Goal: Go to known website: Access a specific website the user already knows

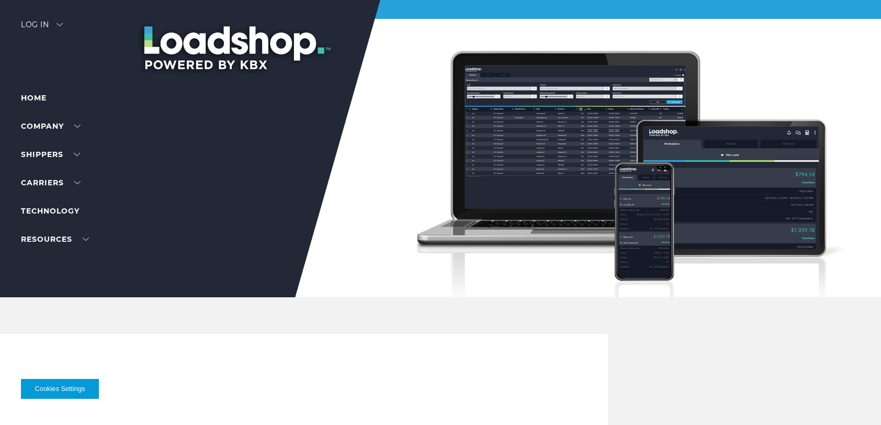
click at [48, 52] on div at bounding box center [444, 148] width 889 height 297
click at [58, 22] on div "Log in" at bounding box center [42, 28] width 42 height 15
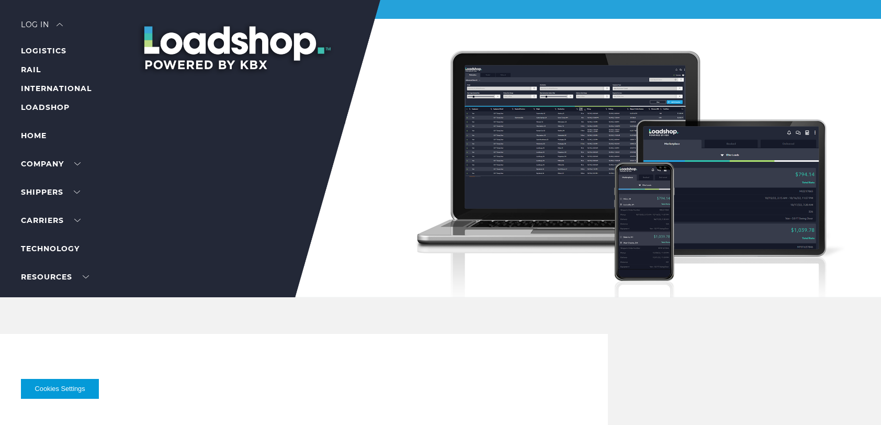
click at [55, 111] on li "LOADSHOP" at bounding box center [66, 107] width 91 height 13
click at [54, 114] on div at bounding box center [444, 148] width 889 height 297
click at [56, 112] on li "LOADSHOP" at bounding box center [66, 107] width 91 height 13
click at [51, 112] on li "LOADSHOP" at bounding box center [66, 107] width 91 height 13
click at [55, 110] on link "LOADSHOP" at bounding box center [45, 107] width 49 height 9
